Goal: Use online tool/utility: Utilize a website feature to perform a specific function

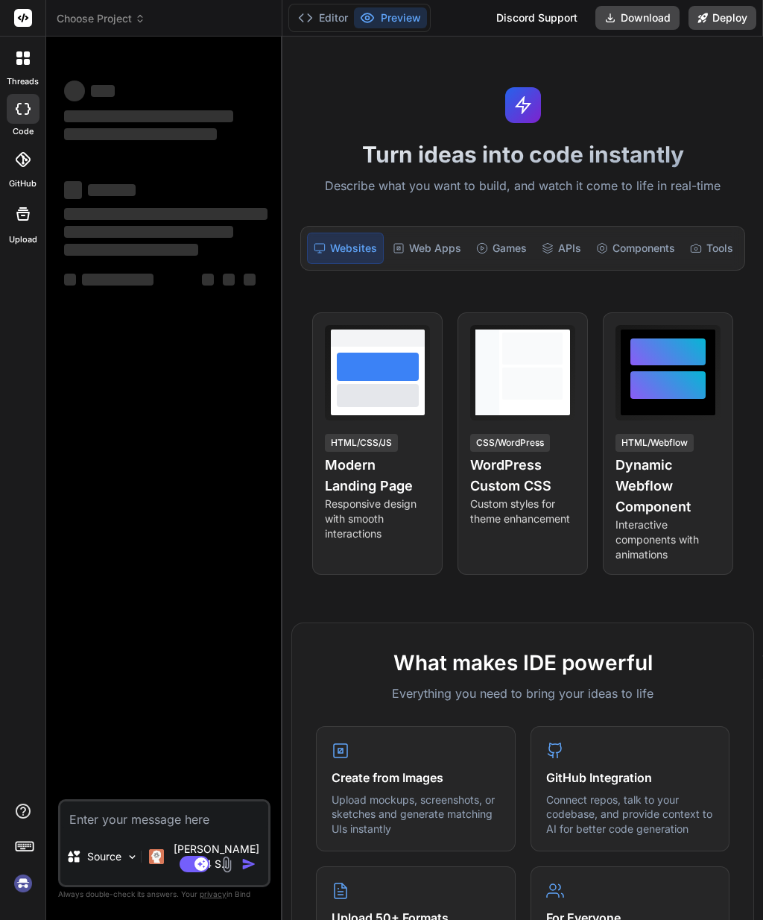
type textarea "x"
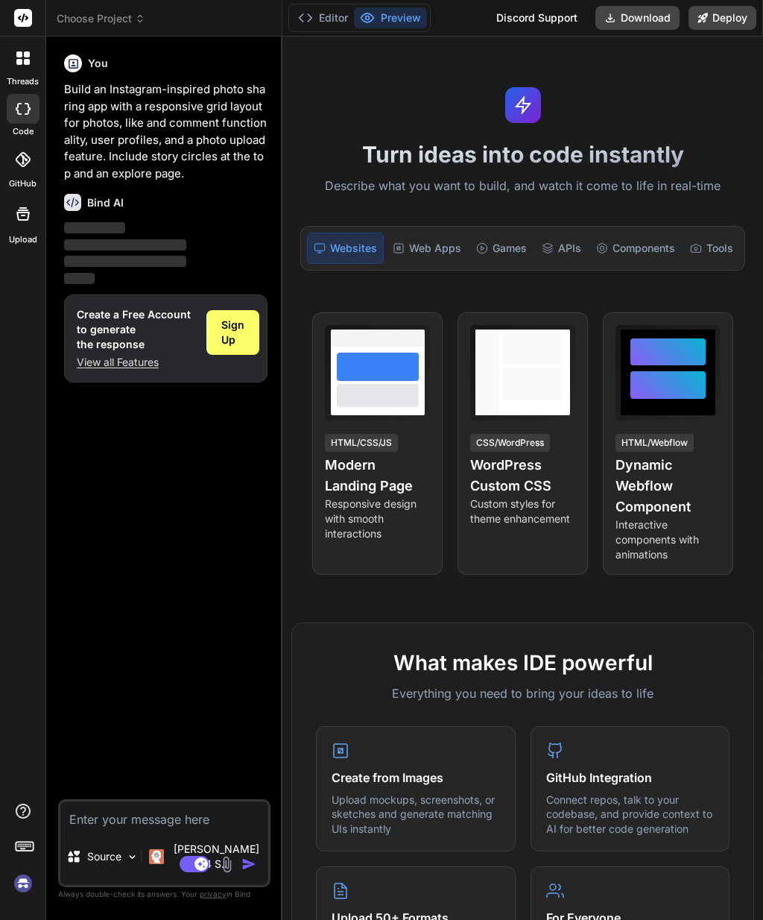
click at [431, 235] on div "Web Apps" at bounding box center [427, 248] width 80 height 31
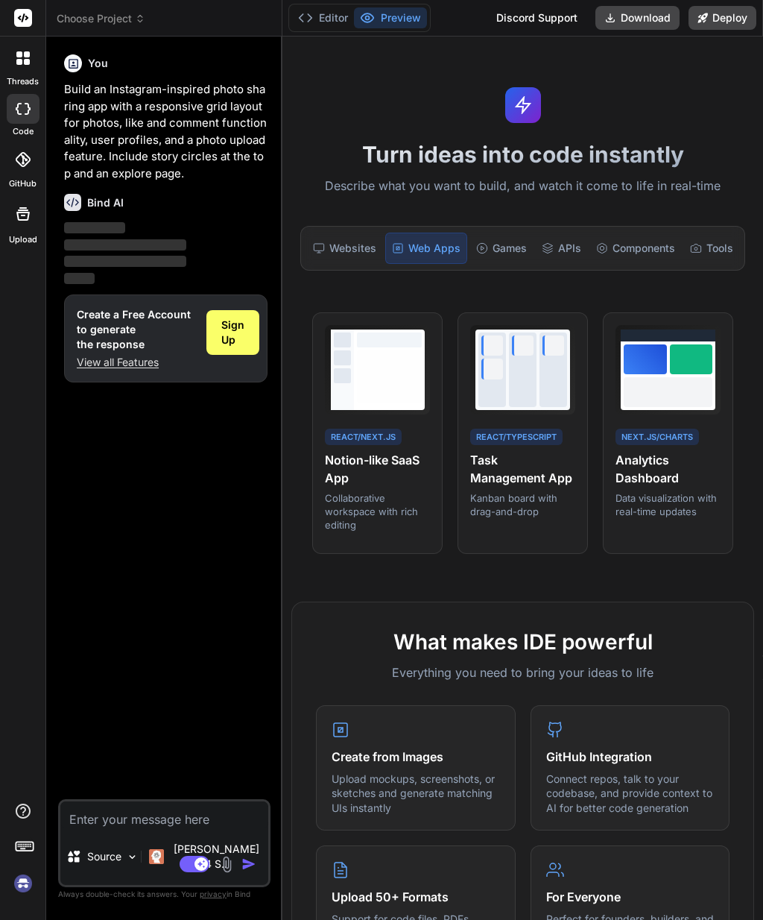
click at [108, 14] on span "Choose Project" at bounding box center [101, 18] width 89 height 15
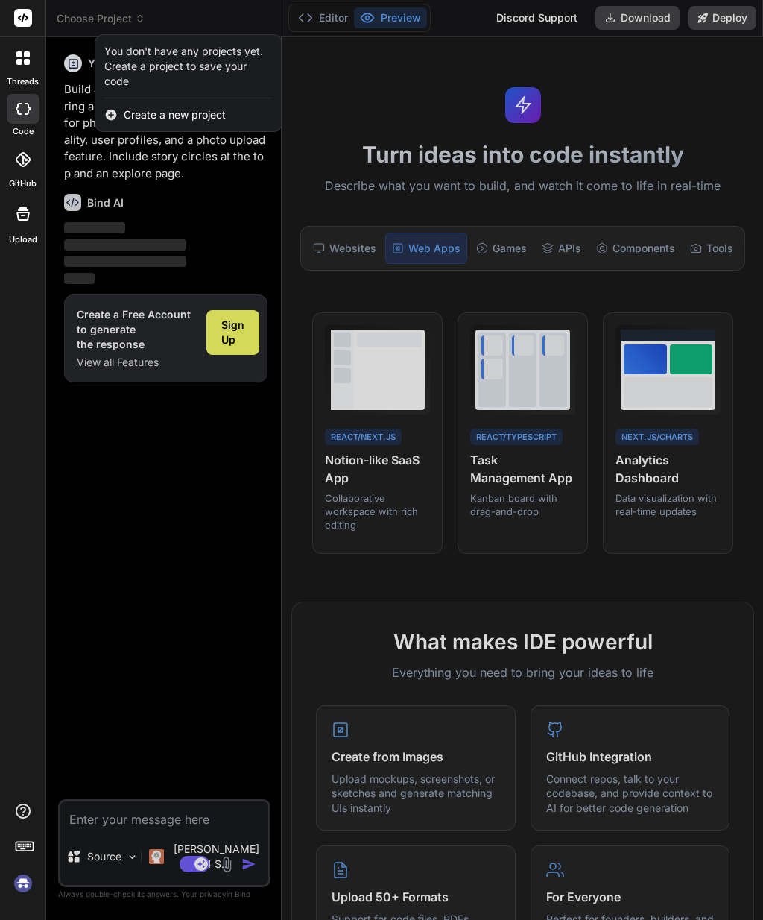
click at [79, 19] on div at bounding box center [381, 460] width 763 height 920
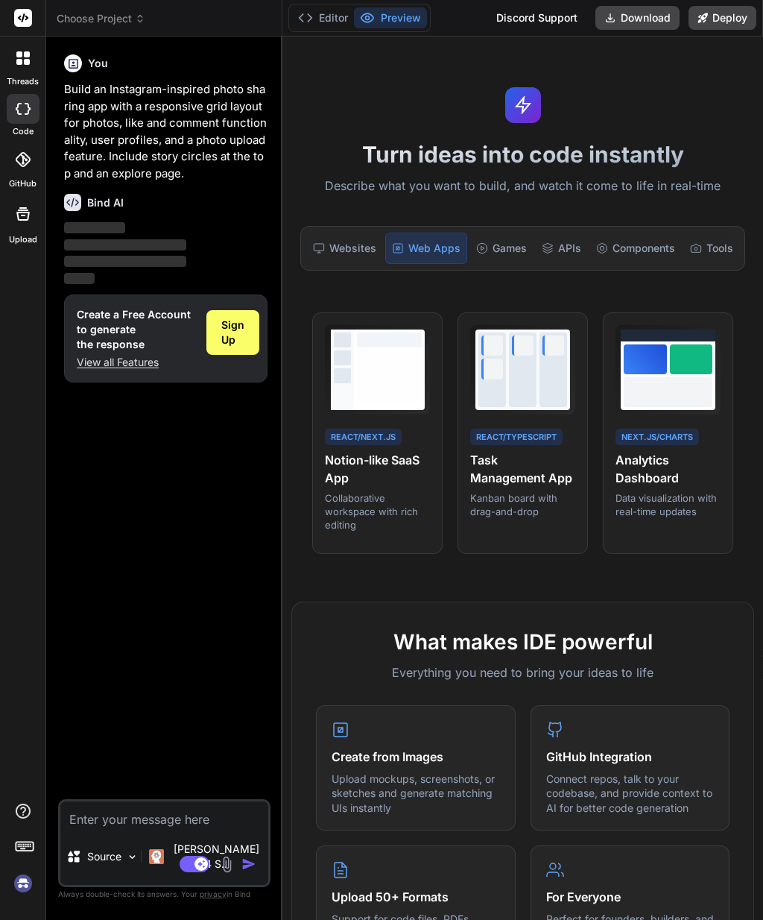
click at [28, 16] on rect at bounding box center [23, 18] width 18 height 18
click at [496, 233] on div "Games" at bounding box center [501, 248] width 63 height 31
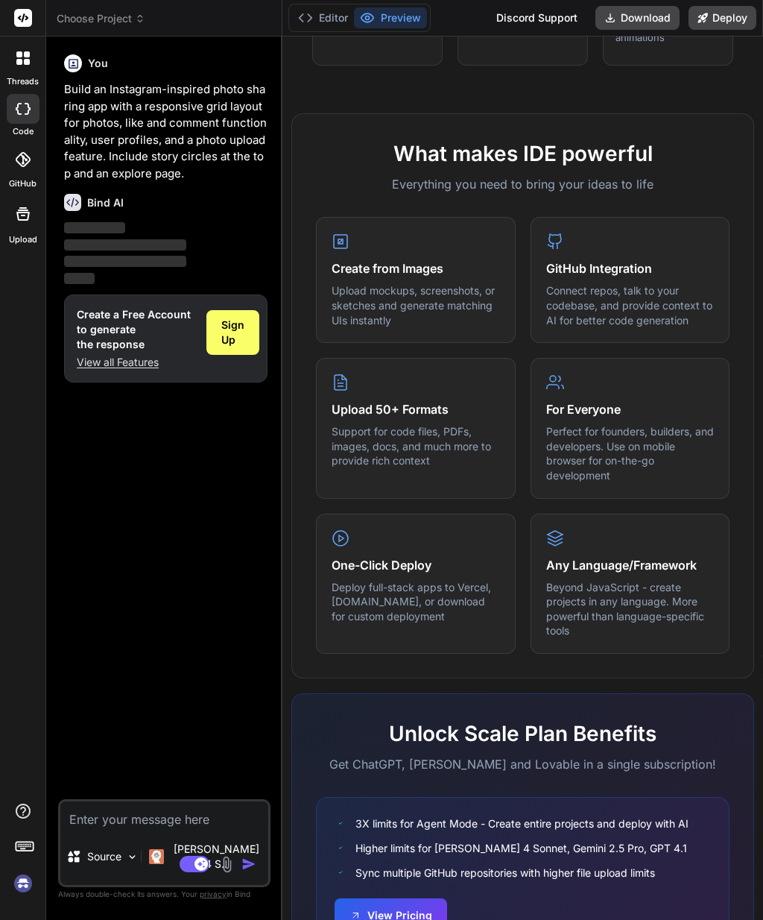
scroll to position [481, 0]
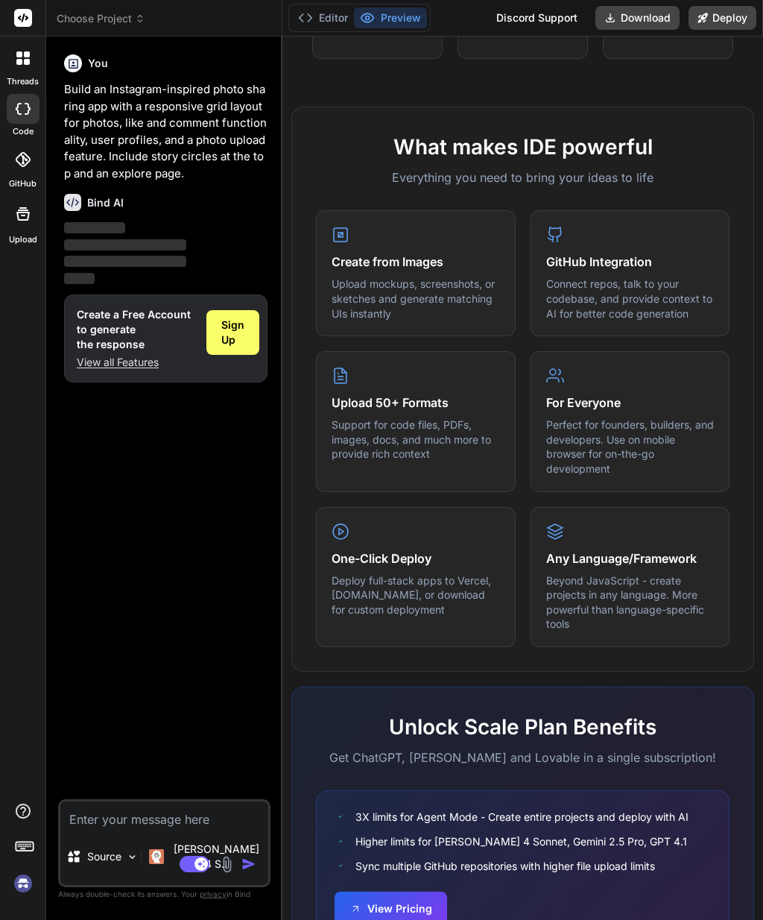
click at [604, 549] on h4 "Any Language/Framework" at bounding box center [630, 558] width 168 height 18
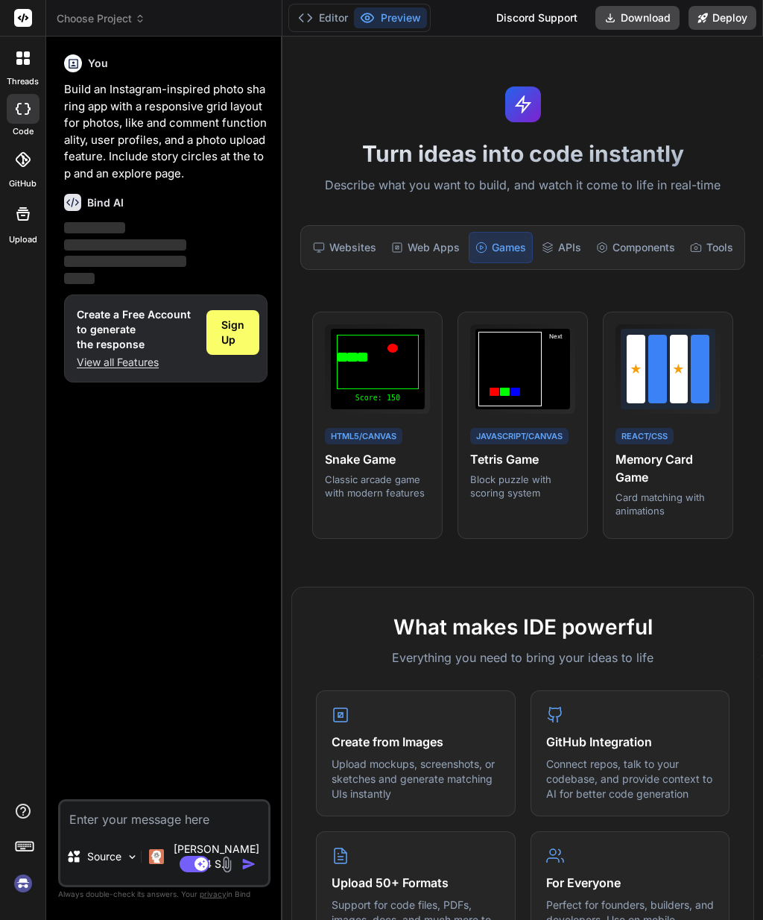
scroll to position [0, 0]
click at [30, 65] on div at bounding box center [22, 57] width 31 height 31
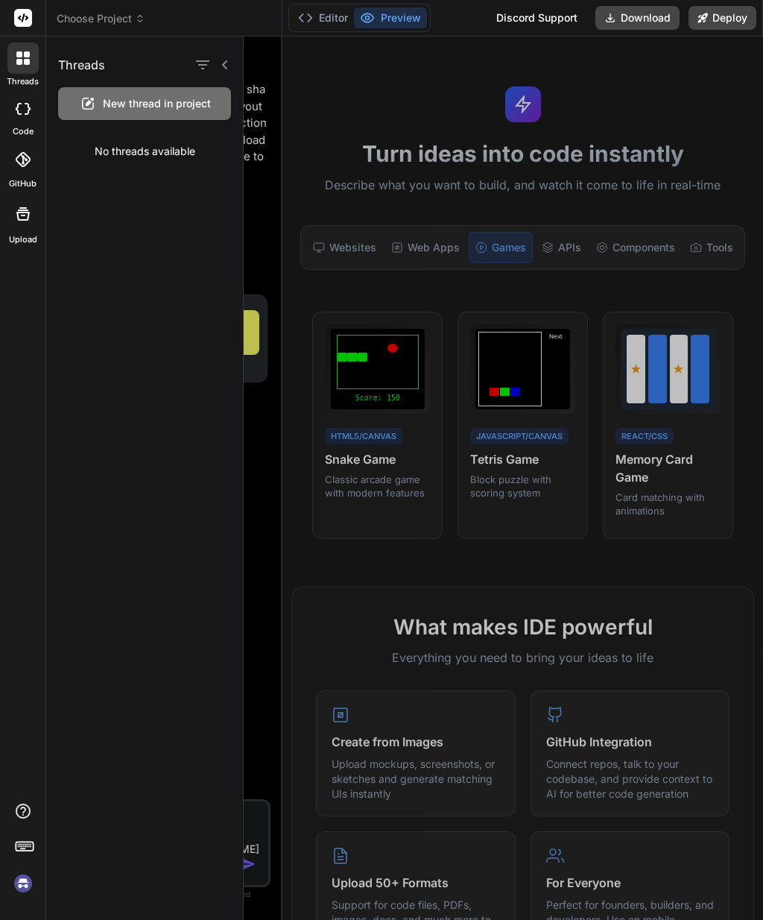
click at [124, 23] on span "Choose Project" at bounding box center [101, 18] width 89 height 15
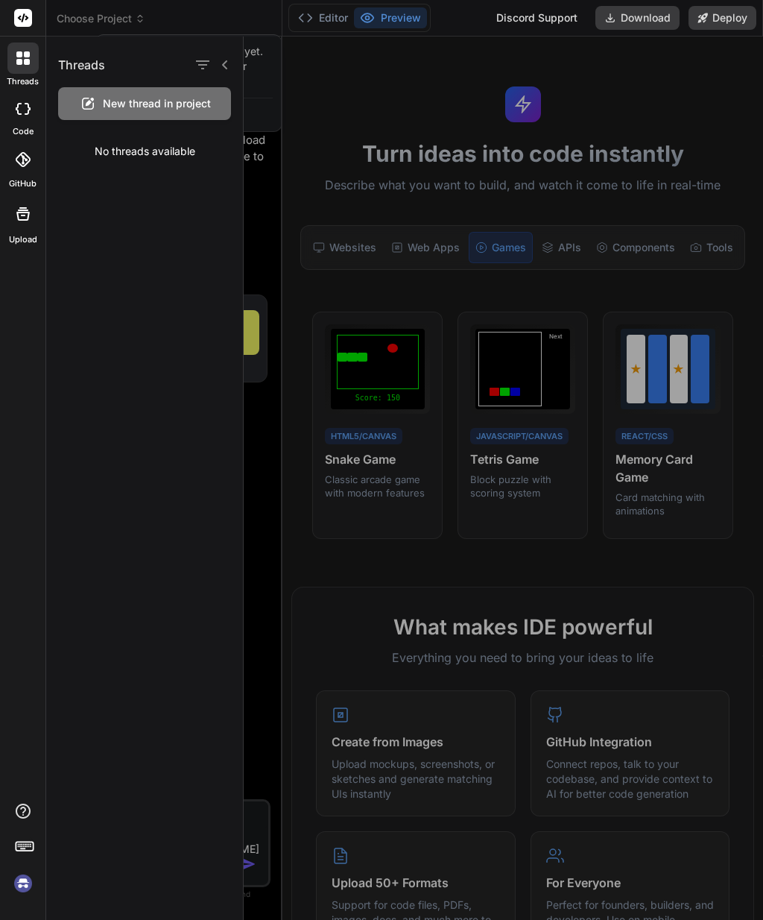
click at [547, 17] on div at bounding box center [381, 460] width 763 height 920
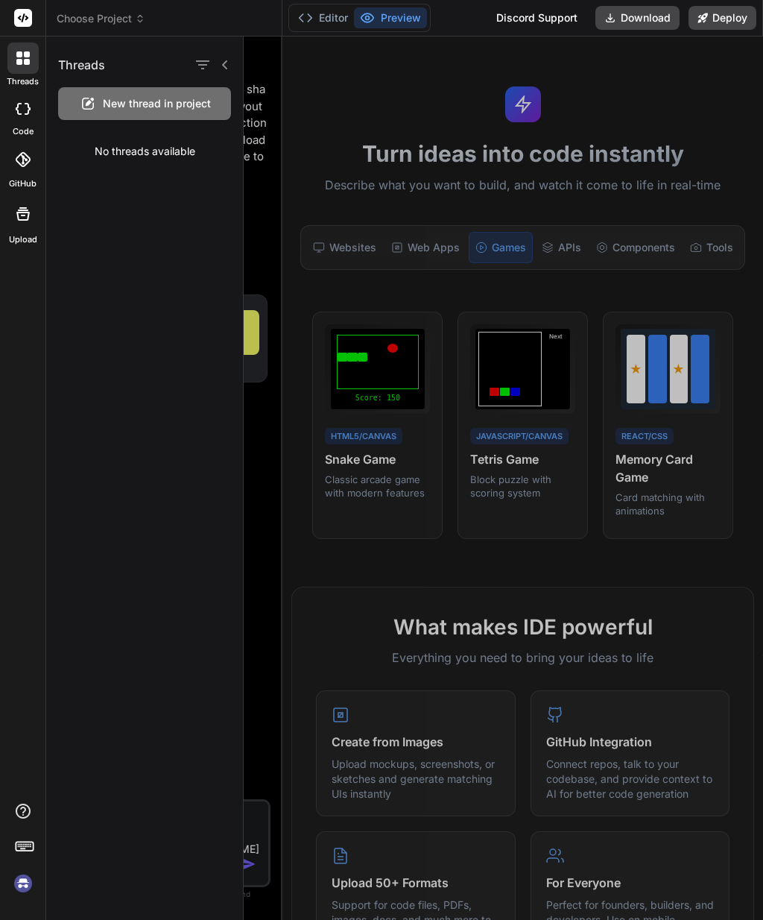
click at [300, 92] on div at bounding box center [503, 478] width 519 height 883
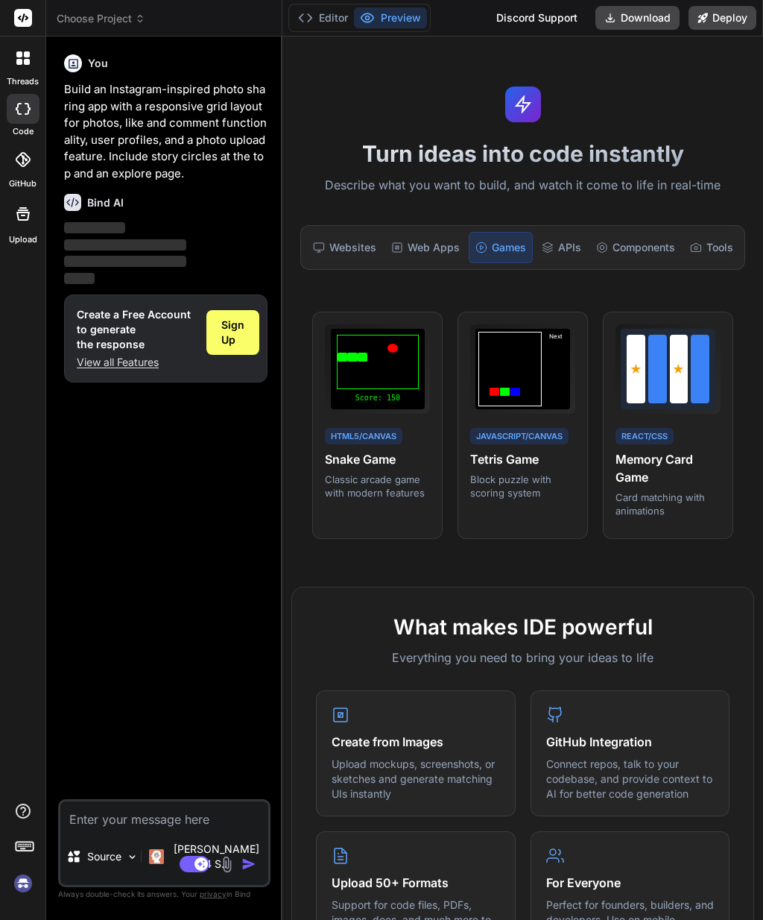
click at [124, 355] on p "View all Features" at bounding box center [136, 362] width 118 height 15
click at [551, 253] on icon at bounding box center [548, 248] width 12 height 12
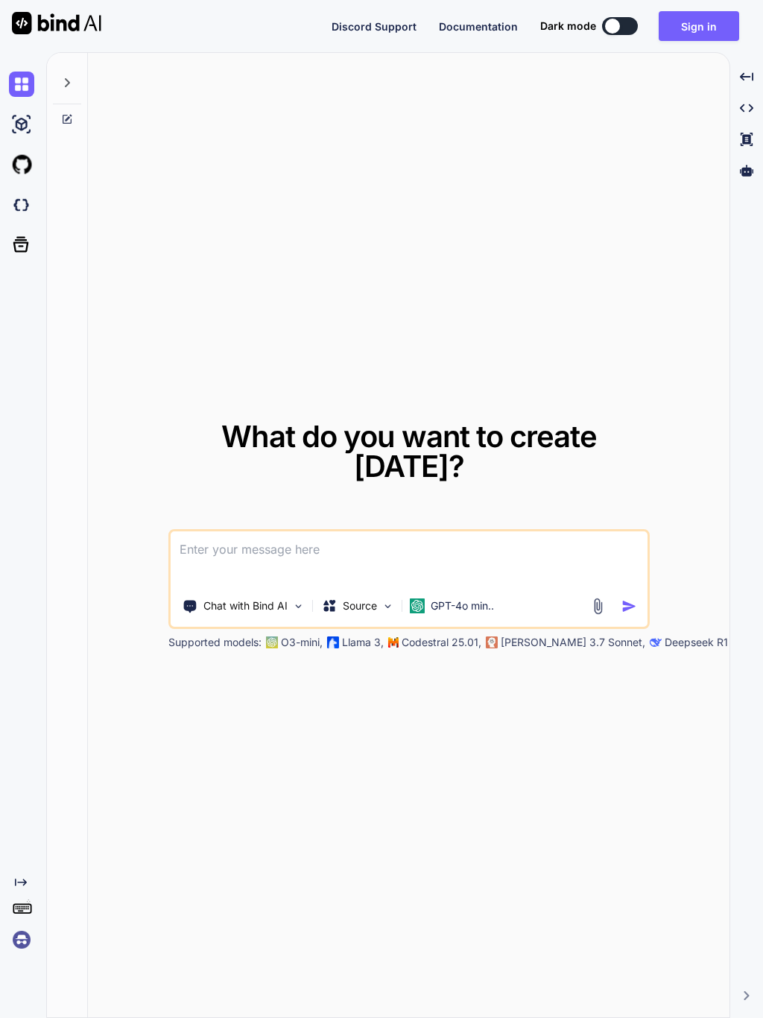
click at [284, 613] on div "Chat with Bind AI Source GPT-4o min.." at bounding box center [408, 579] width 481 height 100
click at [290, 598] on div "Chat with Bind AI" at bounding box center [244, 606] width 134 height 30
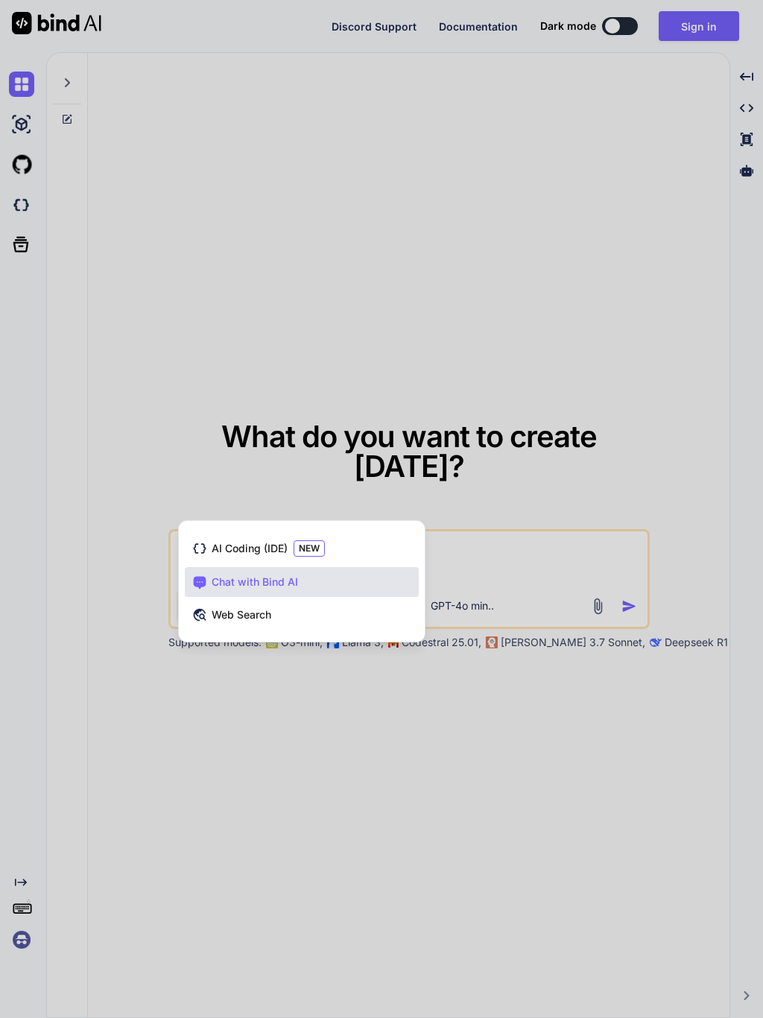
click at [268, 547] on span "AI Coding (IDE)" at bounding box center [250, 548] width 76 height 15
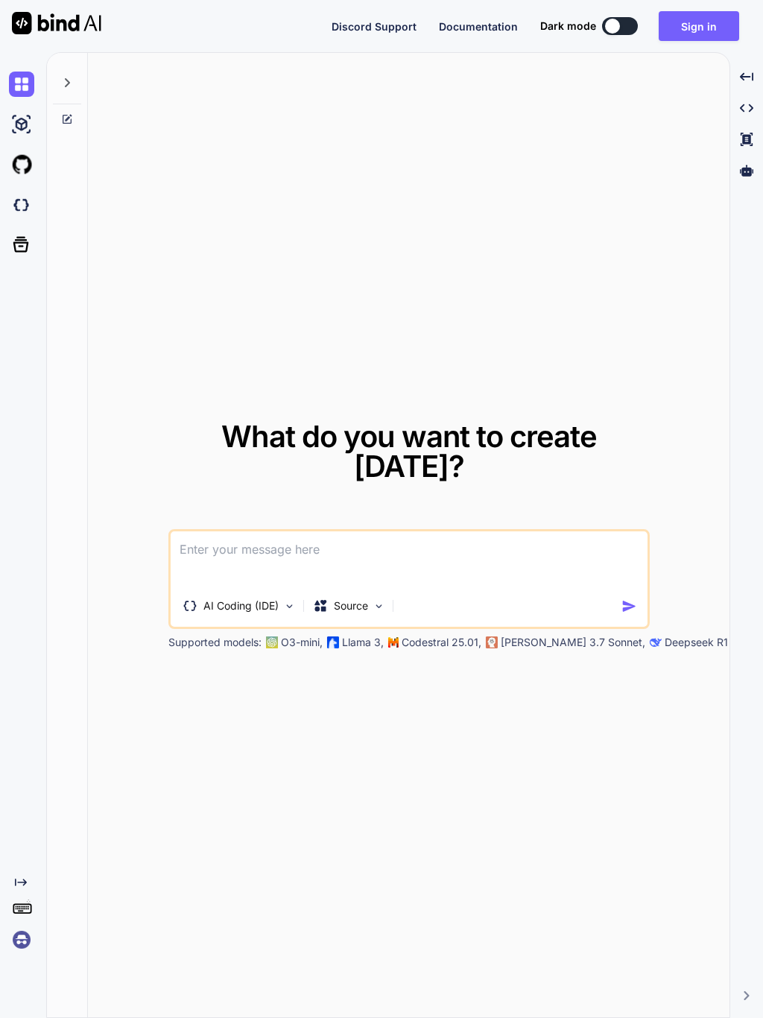
click at [364, 598] on p "Source" at bounding box center [351, 605] width 34 height 15
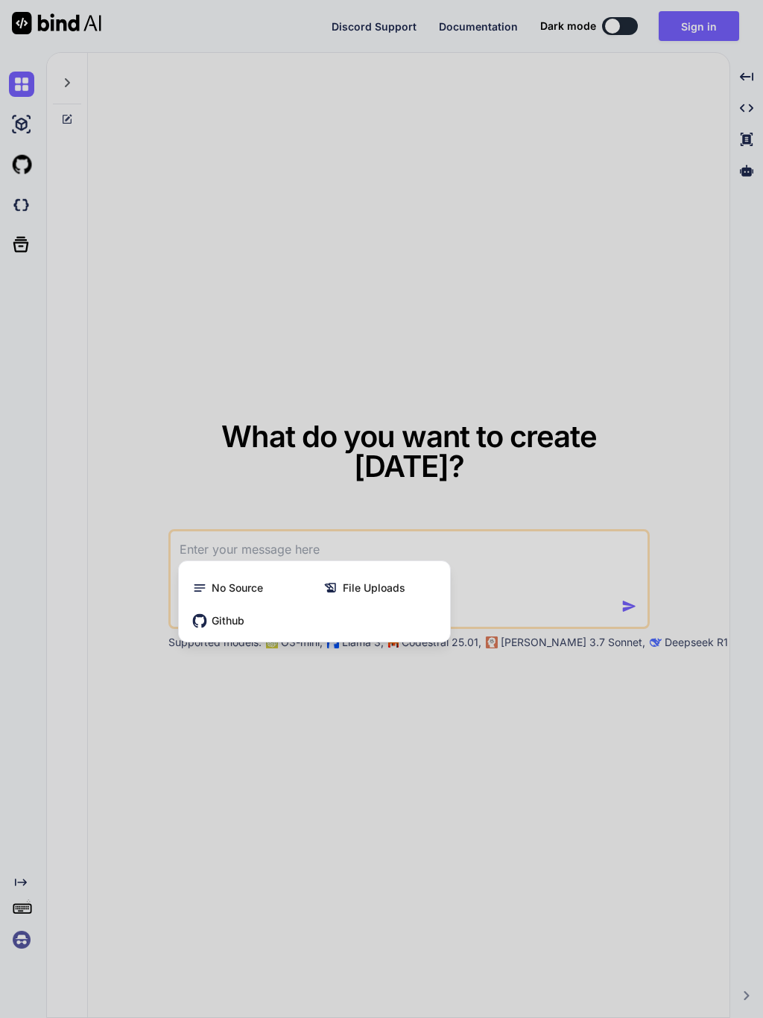
click at [355, 726] on div at bounding box center [381, 509] width 763 height 1018
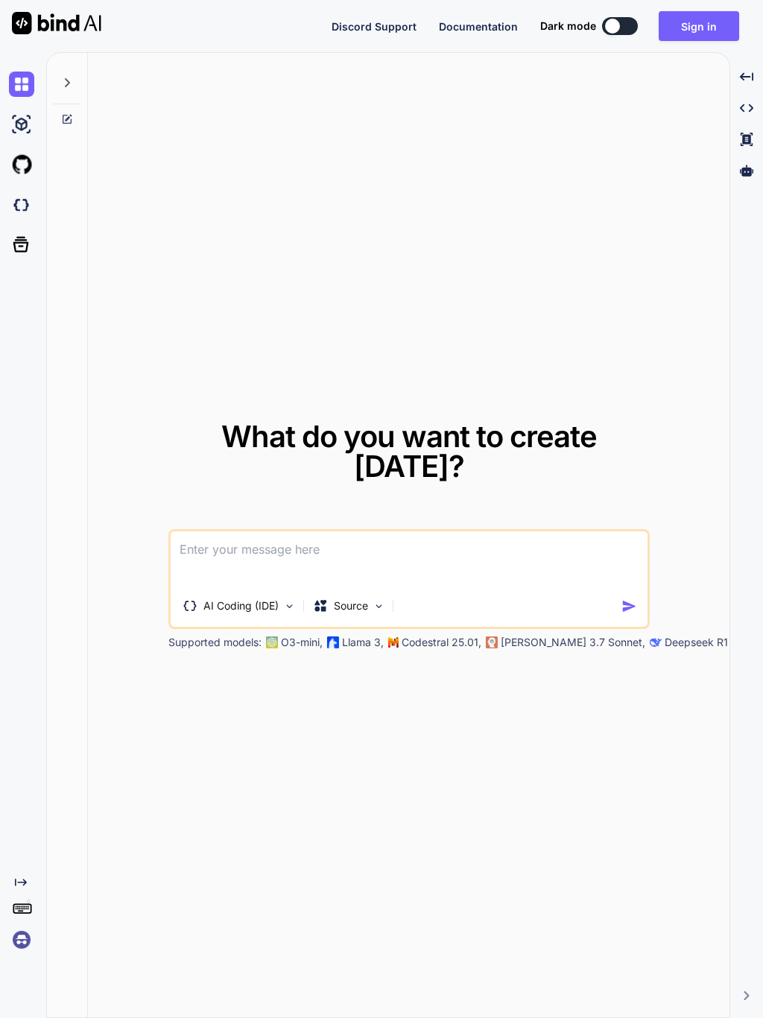
click at [73, 33] on img at bounding box center [56, 23] width 89 height 22
type textarea "x"
click at [42, 25] on img at bounding box center [56, 23] width 89 height 22
click at [700, 17] on button "Sign in" at bounding box center [699, 26] width 80 height 30
